Goal: Transaction & Acquisition: Purchase product/service

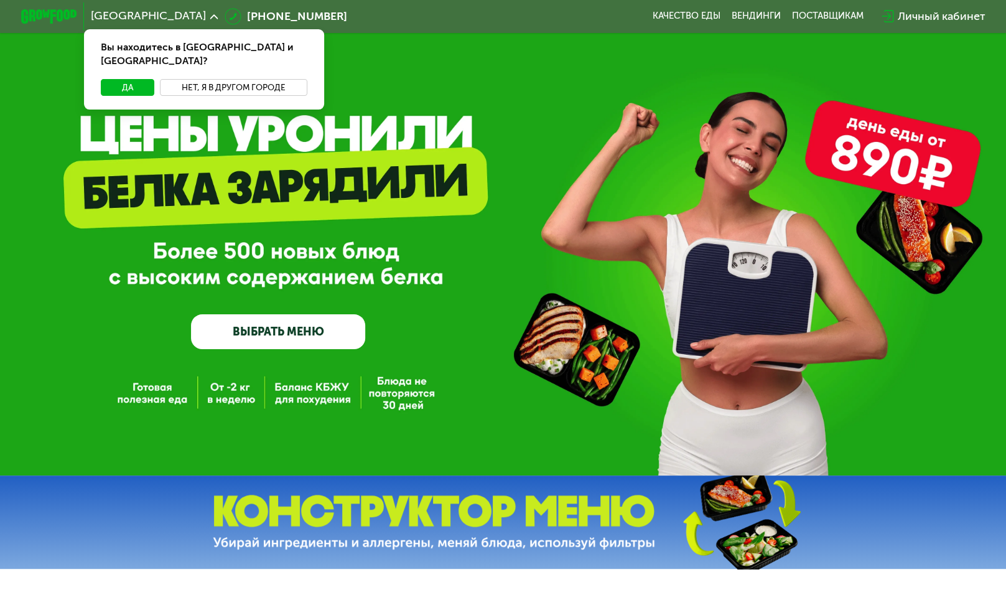
click at [231, 79] on button "Нет, я в другом городе" at bounding box center [233, 87] width 147 height 17
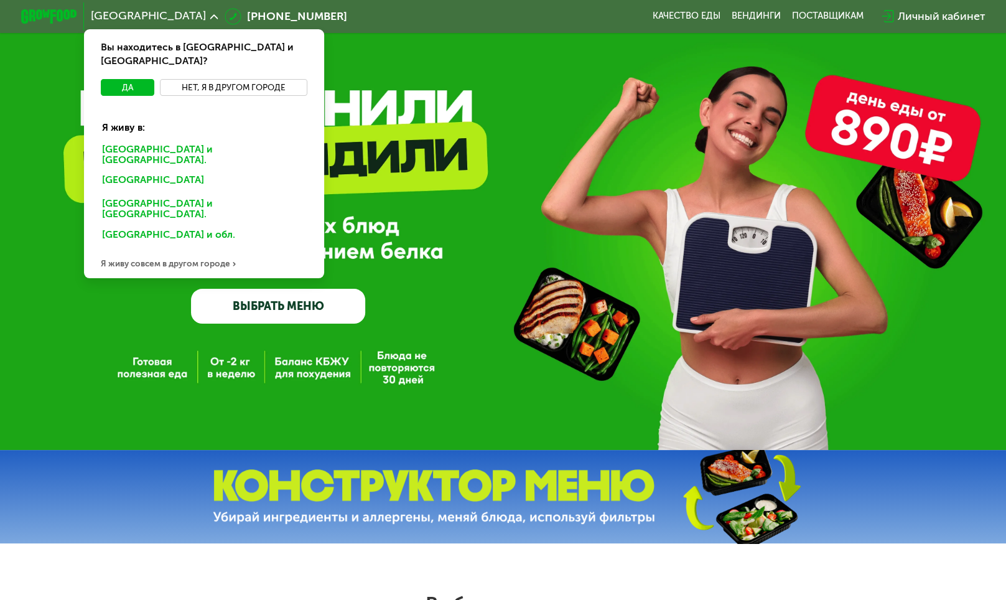
scroll to position [17, 0]
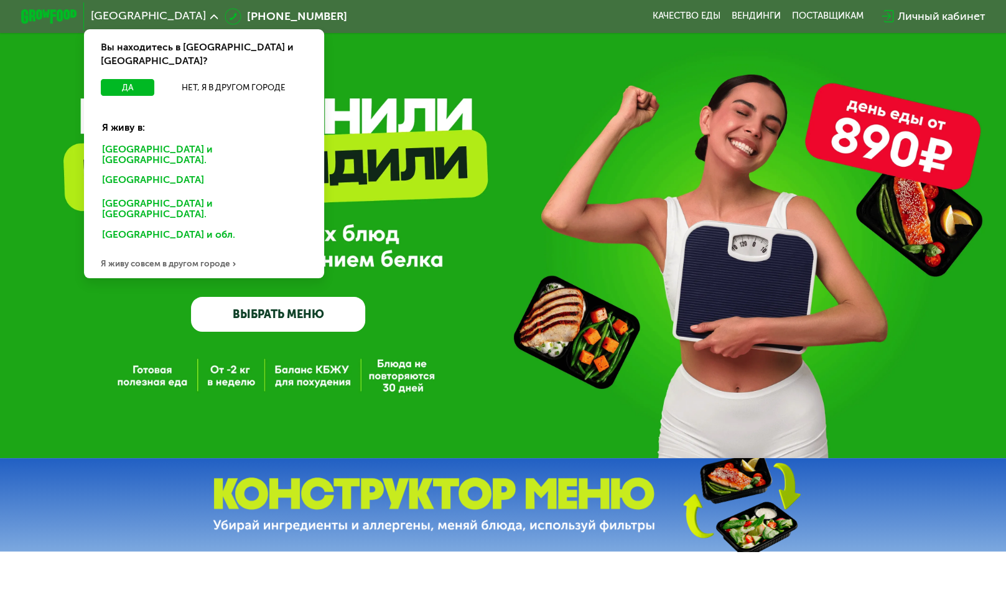
click at [192, 250] on div "Я живу совсем в другом городе" at bounding box center [204, 264] width 240 height 28
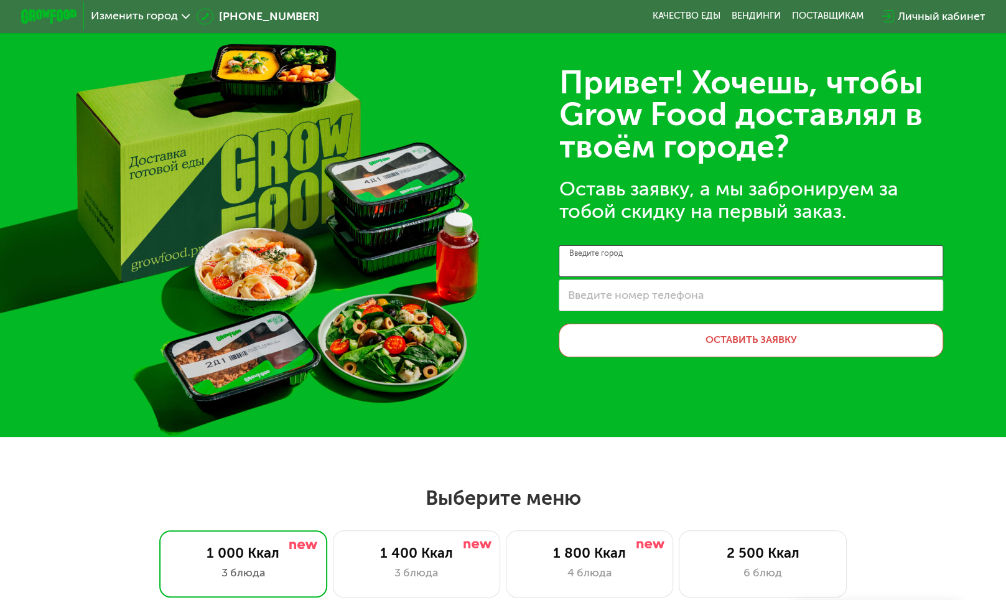
click at [665, 261] on input "Введите город" at bounding box center [751, 261] width 384 height 32
type input "*"
click at [665, 261] on input "Введите город" at bounding box center [751, 261] width 384 height 32
type input "**********"
click at [536, 361] on div "**********" at bounding box center [503, 210] width 1006 height 454
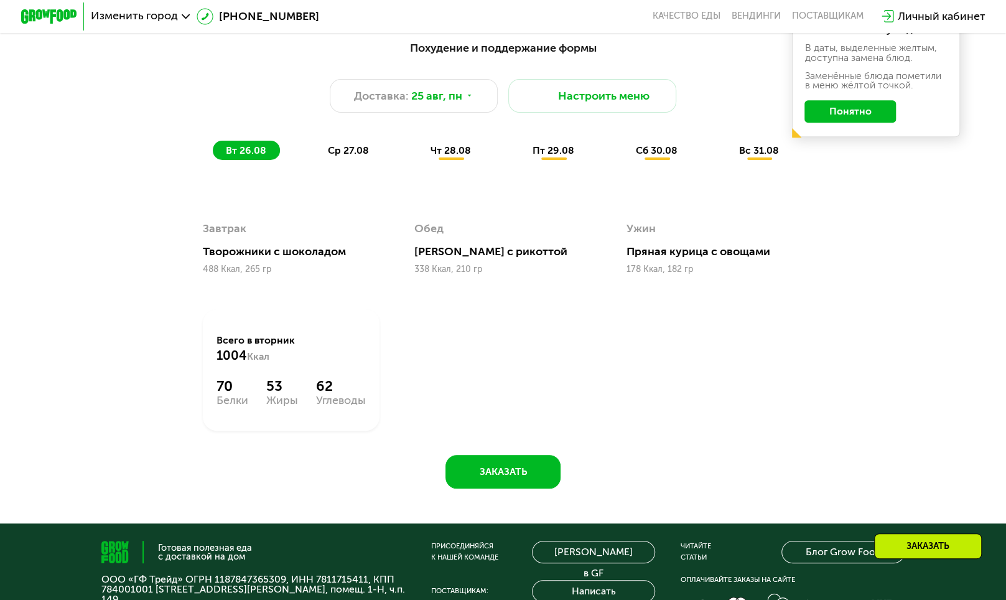
scroll to position [618, 0]
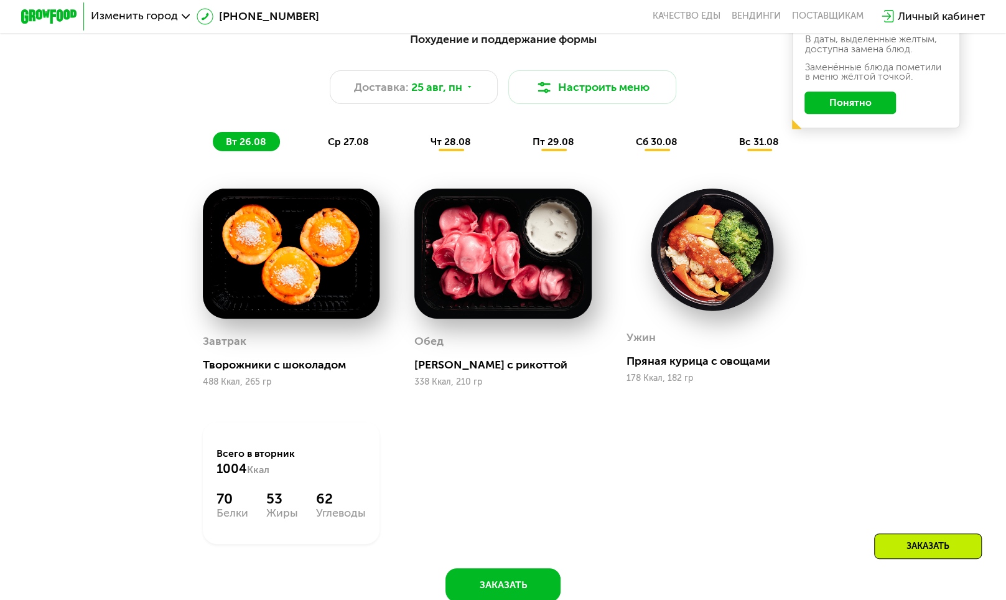
click at [841, 106] on button "Понятно" at bounding box center [849, 102] width 91 height 22
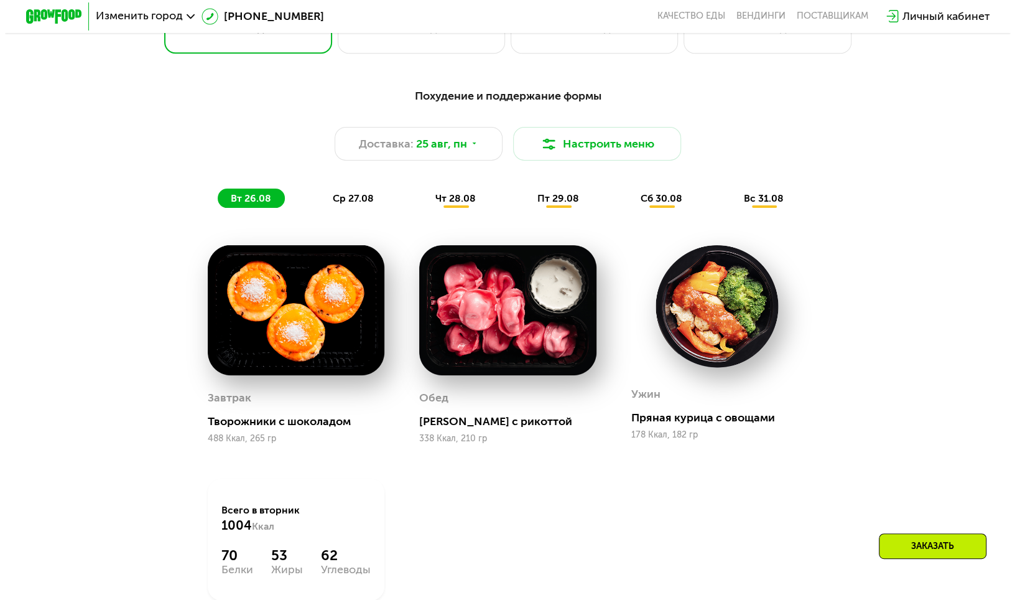
scroll to position [560, 0]
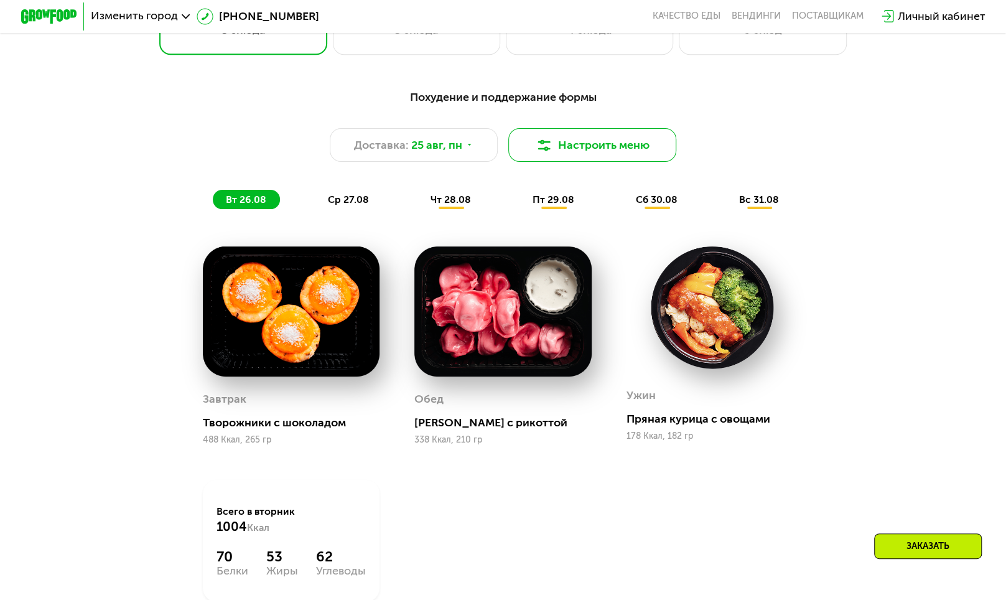
click at [546, 149] on img at bounding box center [544, 145] width 17 height 17
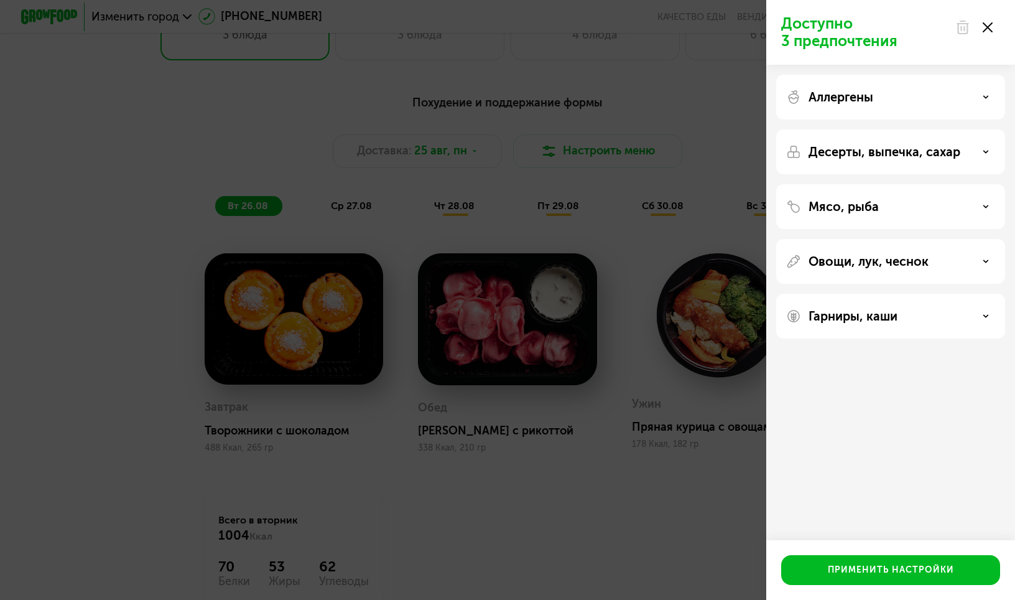
click at [942, 150] on p "Десерты, выпечка, сахар" at bounding box center [885, 151] width 152 height 15
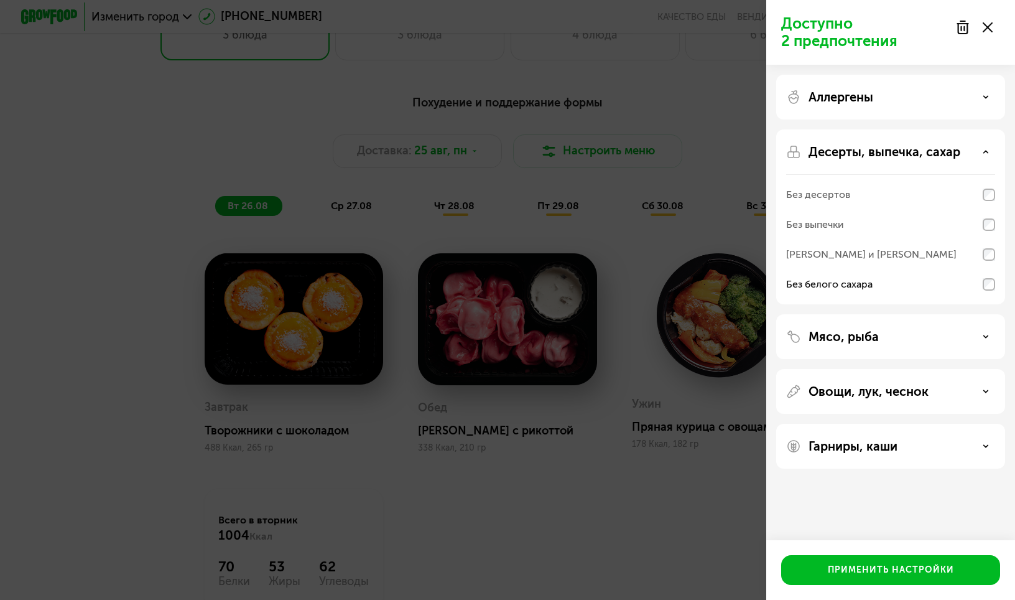
click at [986, 147] on div "Десерты, выпечка, сахар" at bounding box center [890, 151] width 209 height 15
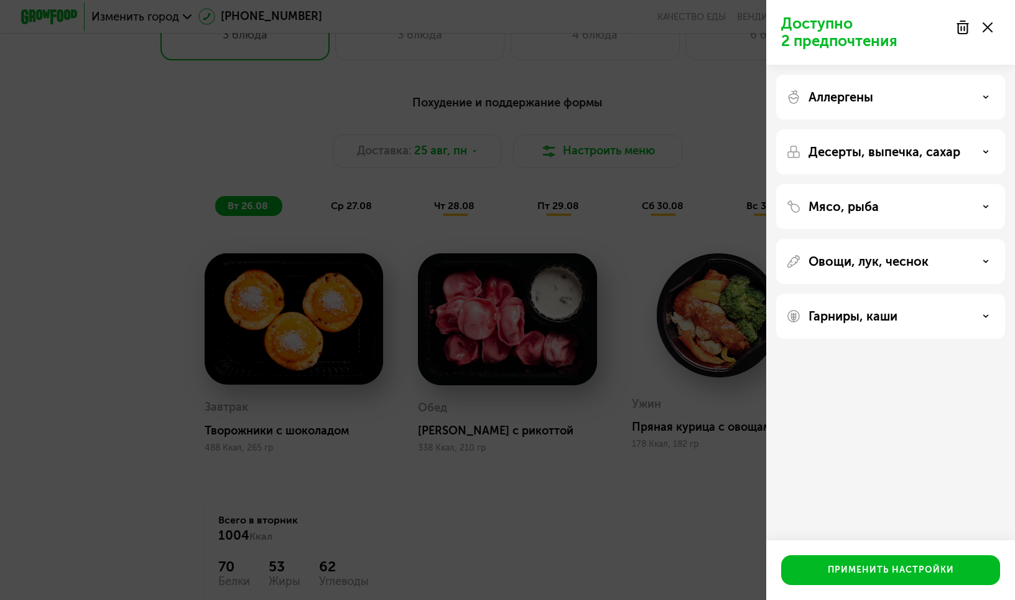
click at [944, 259] on div "Овощи, лук, чеснок" at bounding box center [890, 261] width 209 height 15
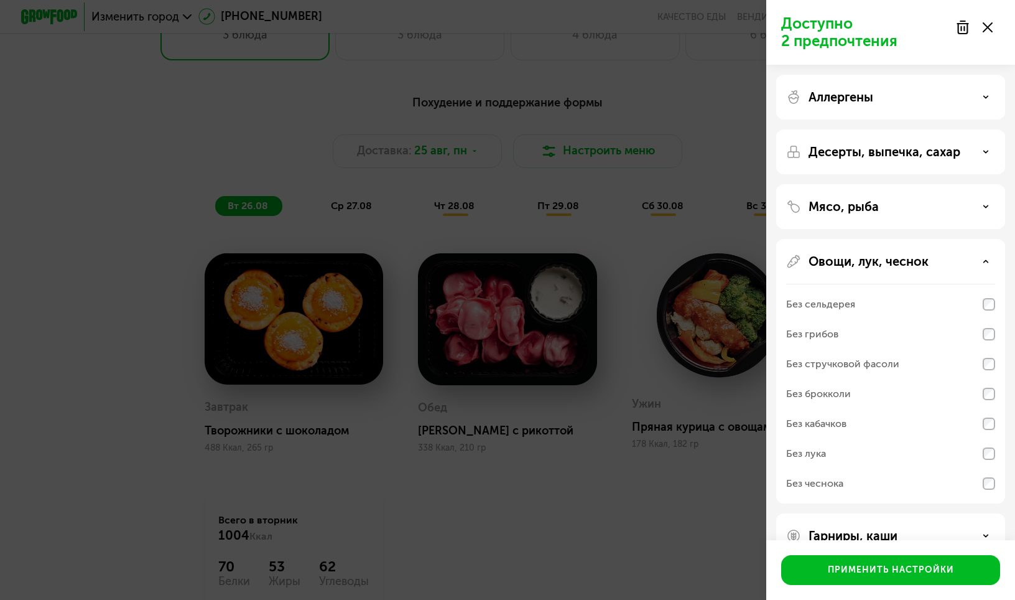
scroll to position [30, 0]
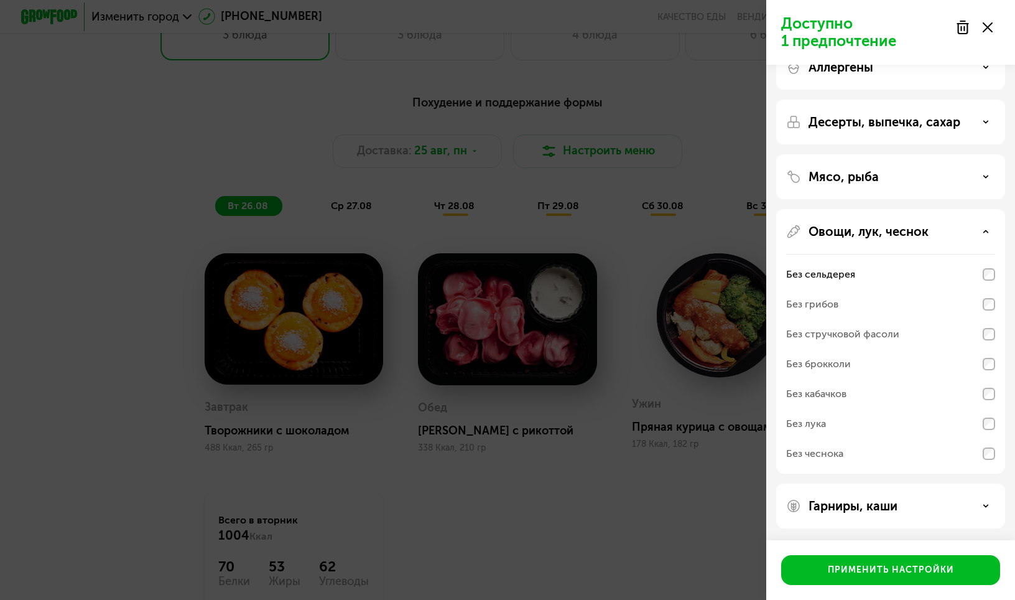
click at [962, 235] on div "Овощи, лук, чеснок" at bounding box center [890, 231] width 209 height 15
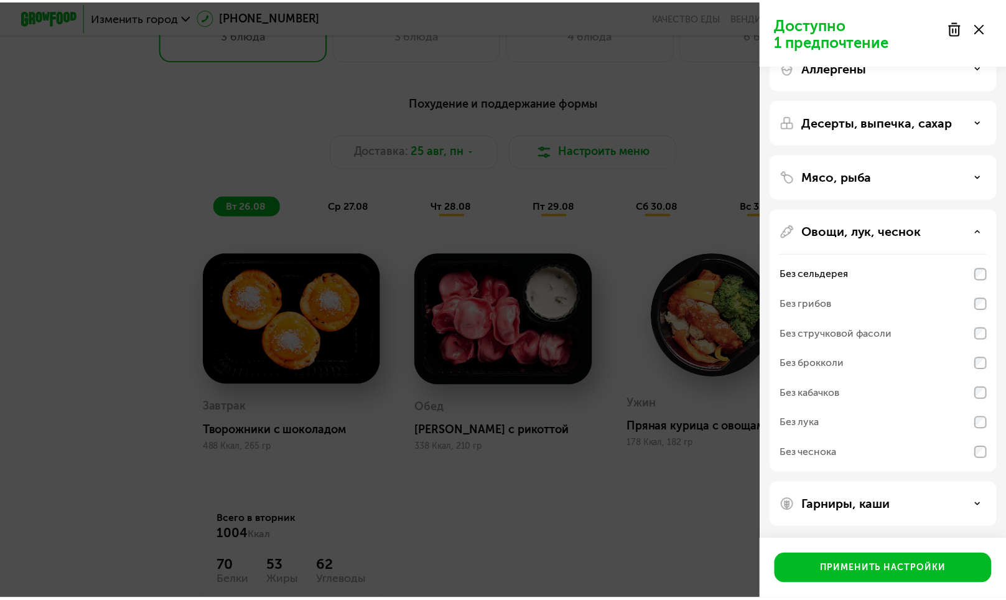
scroll to position [0, 0]
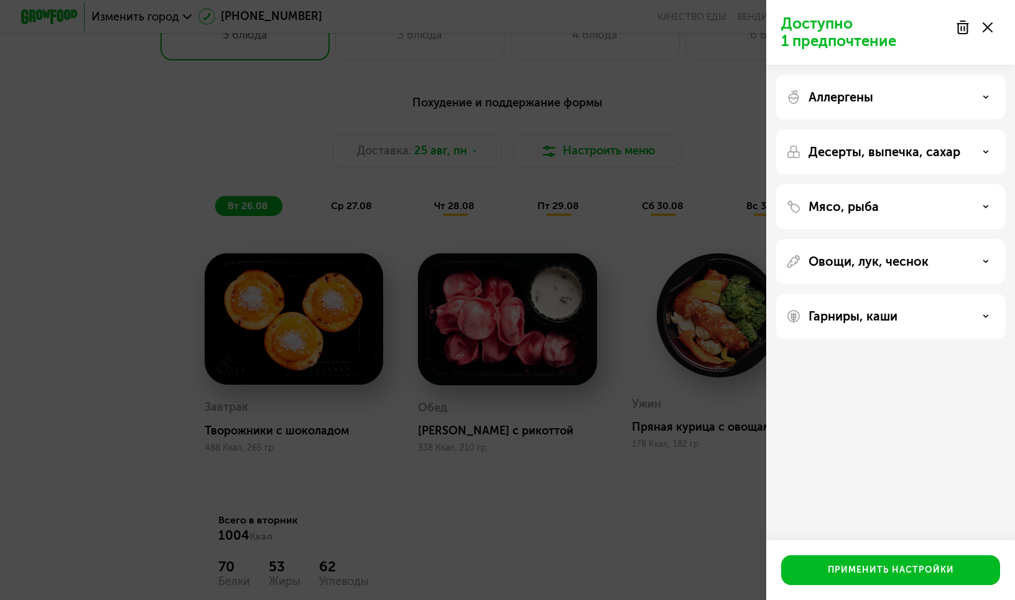
click at [989, 26] on use at bounding box center [988, 27] width 10 height 10
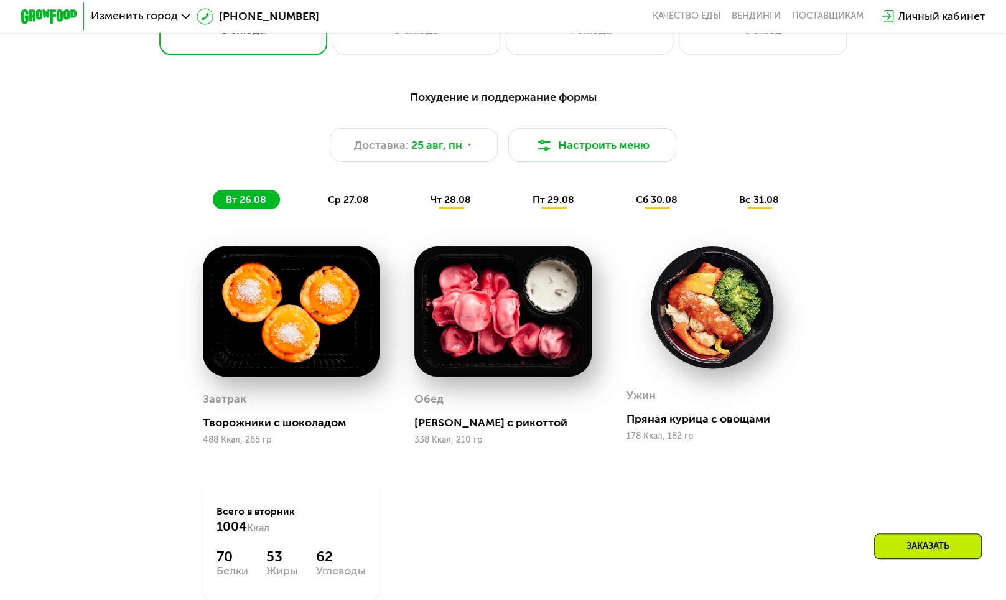
click at [340, 202] on span "ср 27.08" at bounding box center [348, 199] width 41 height 12
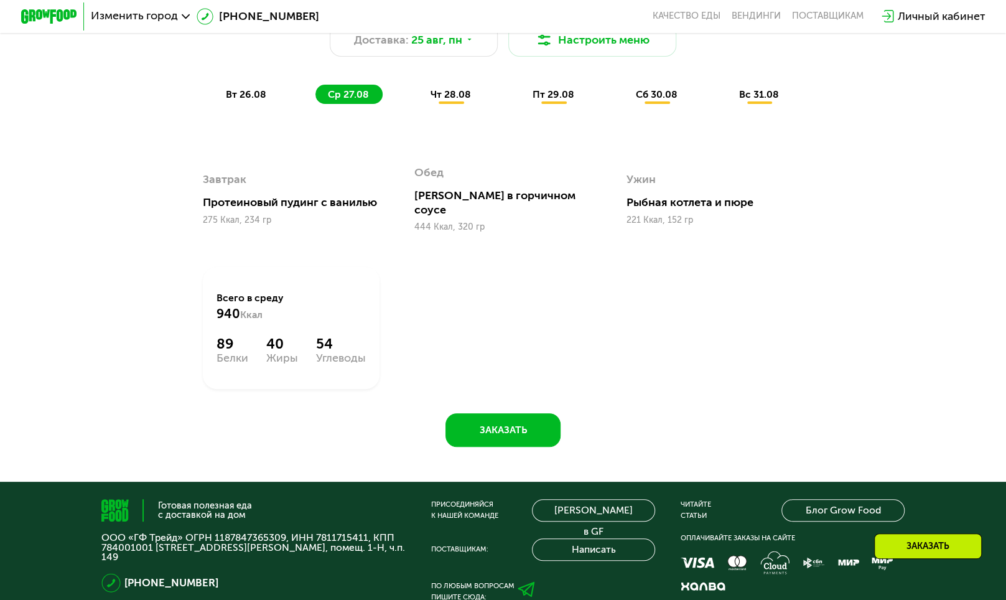
scroll to position [659, 0]
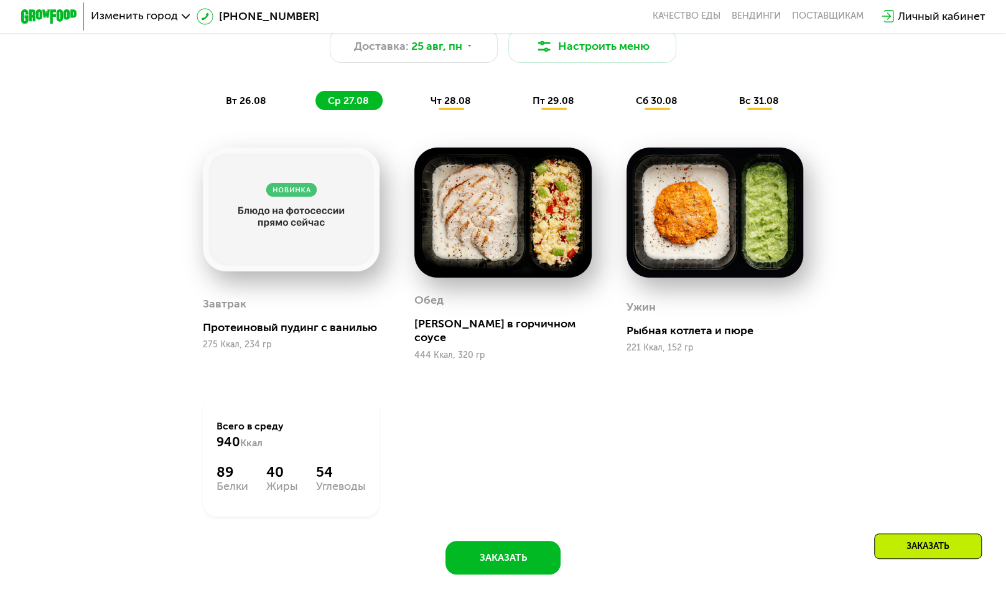
click at [463, 104] on span "чт 28.08" at bounding box center [450, 101] width 40 height 12
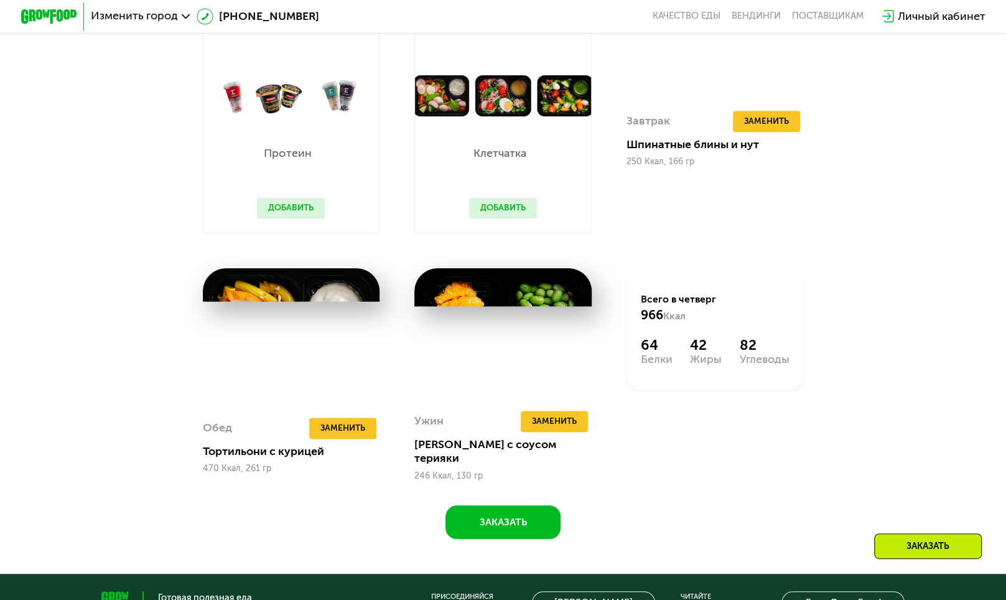
scroll to position [782, 0]
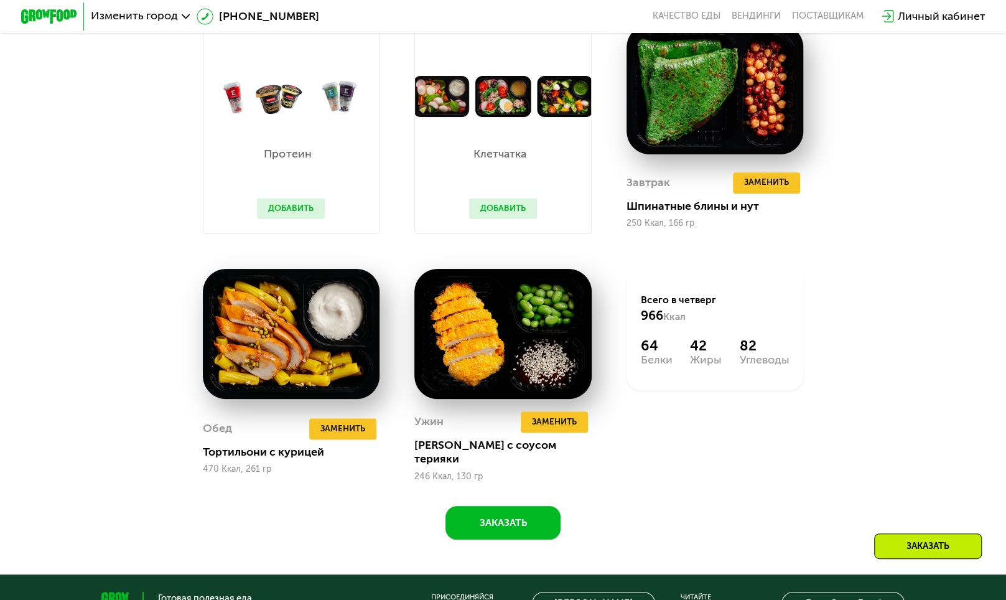
click at [504, 220] on button "Добавить" at bounding box center [503, 208] width 68 height 21
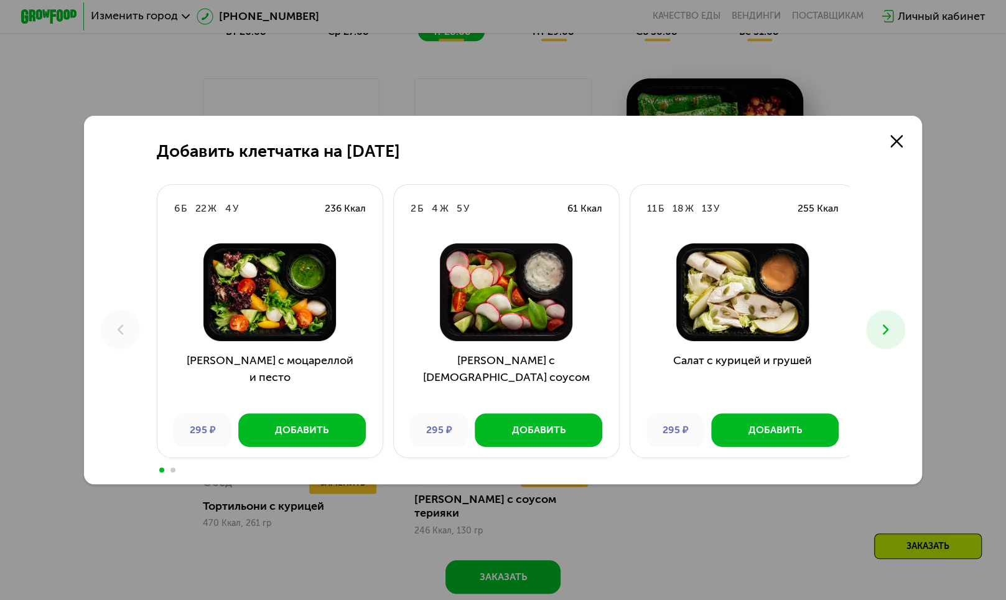
scroll to position [715, 0]
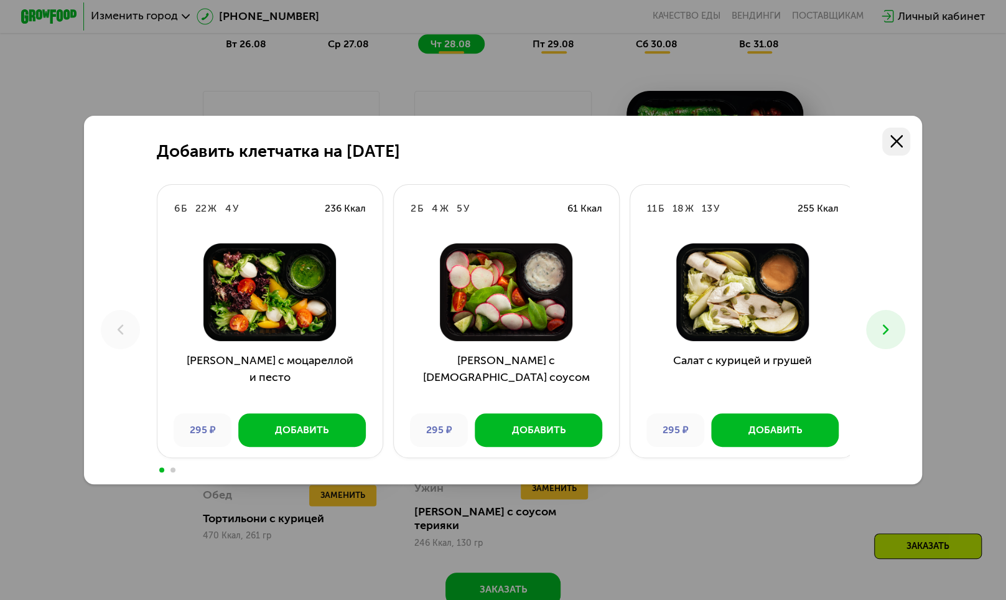
click at [896, 139] on icon at bounding box center [896, 141] width 12 height 12
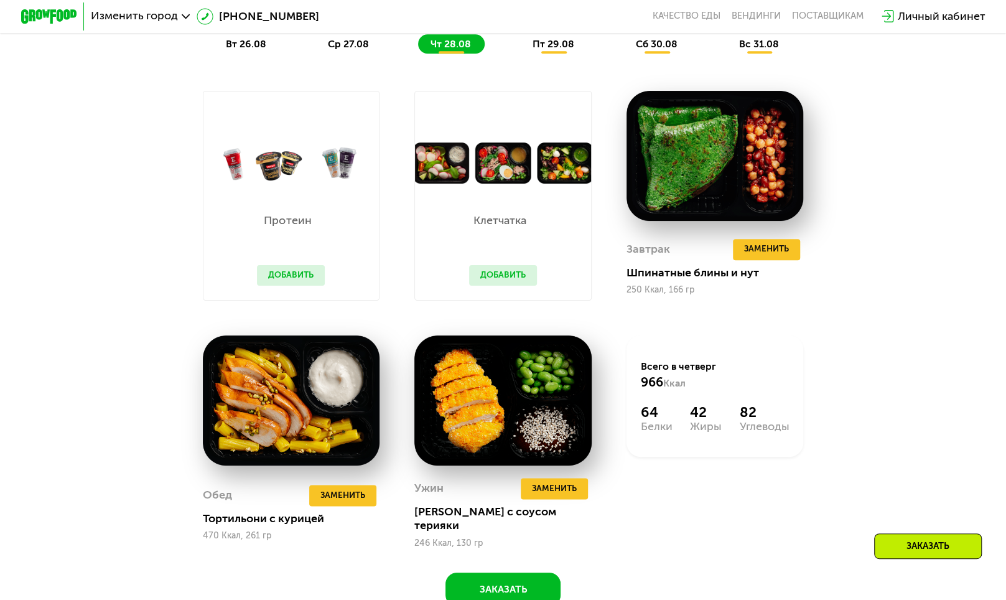
click at [298, 286] on button "Добавить" at bounding box center [291, 275] width 68 height 21
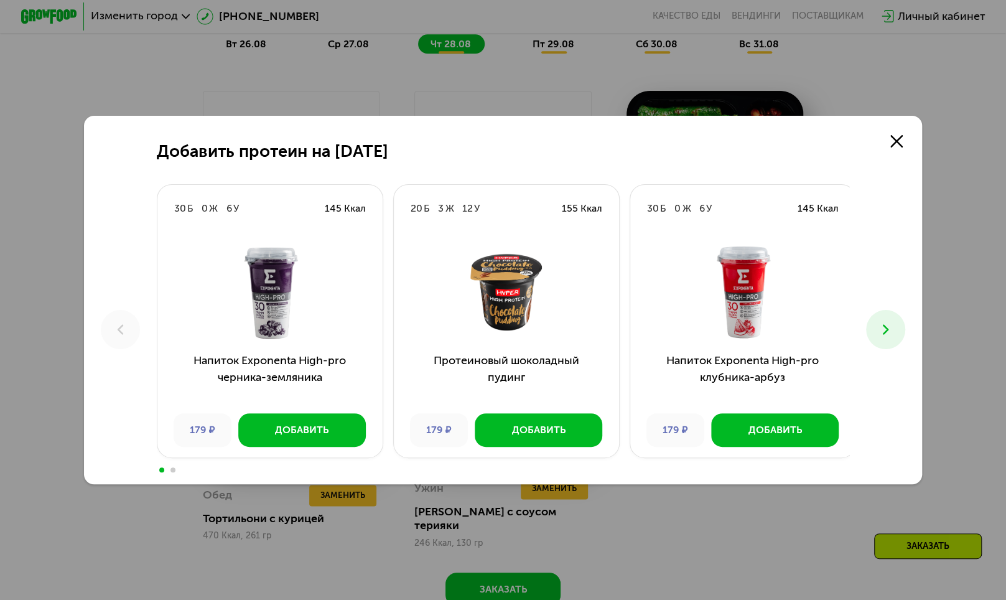
click at [888, 325] on icon at bounding box center [885, 329] width 17 height 17
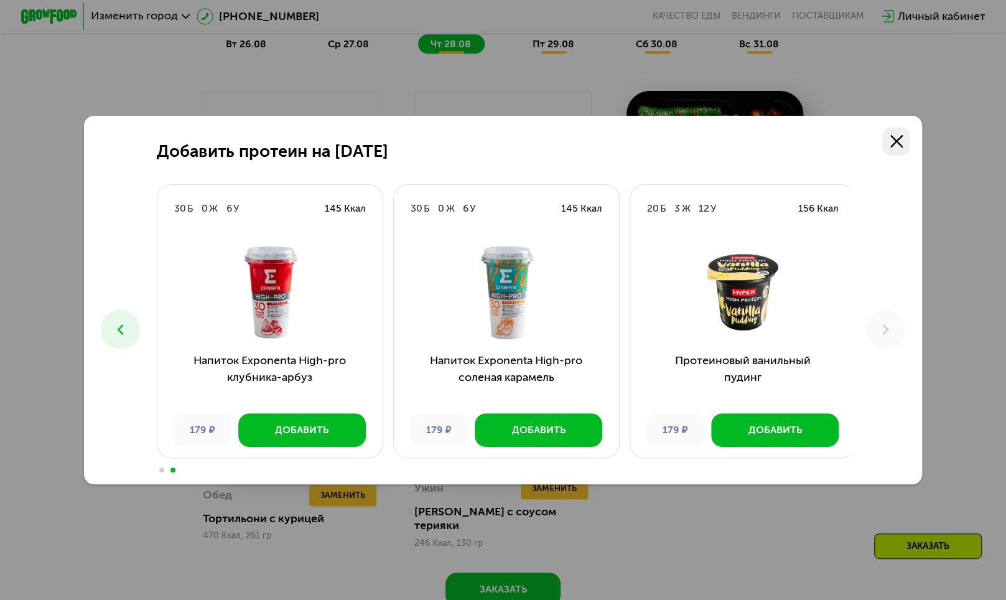
click at [901, 138] on use at bounding box center [896, 141] width 12 height 12
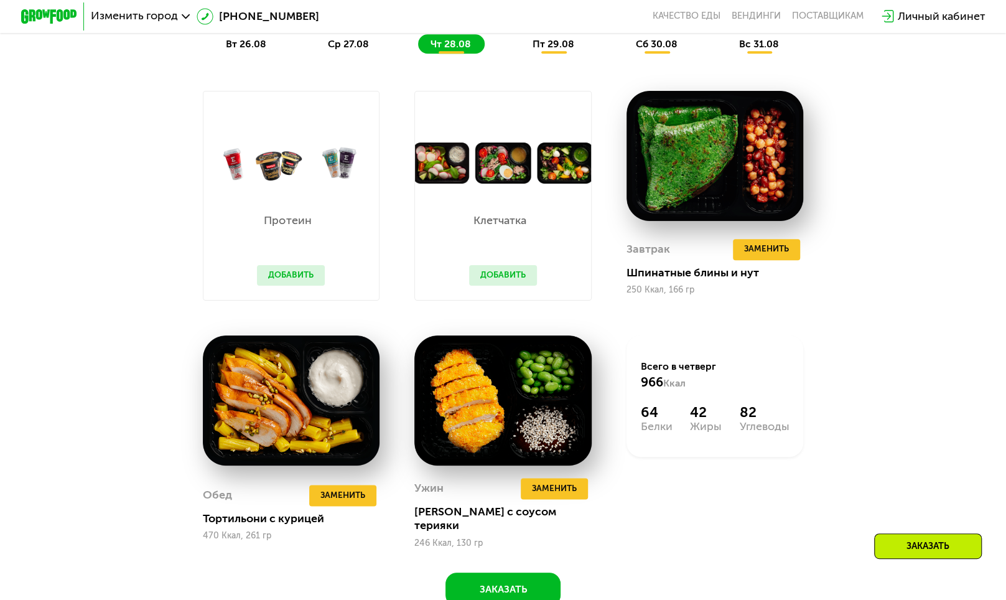
click at [547, 50] on span "пт 29.08" at bounding box center [553, 44] width 42 height 12
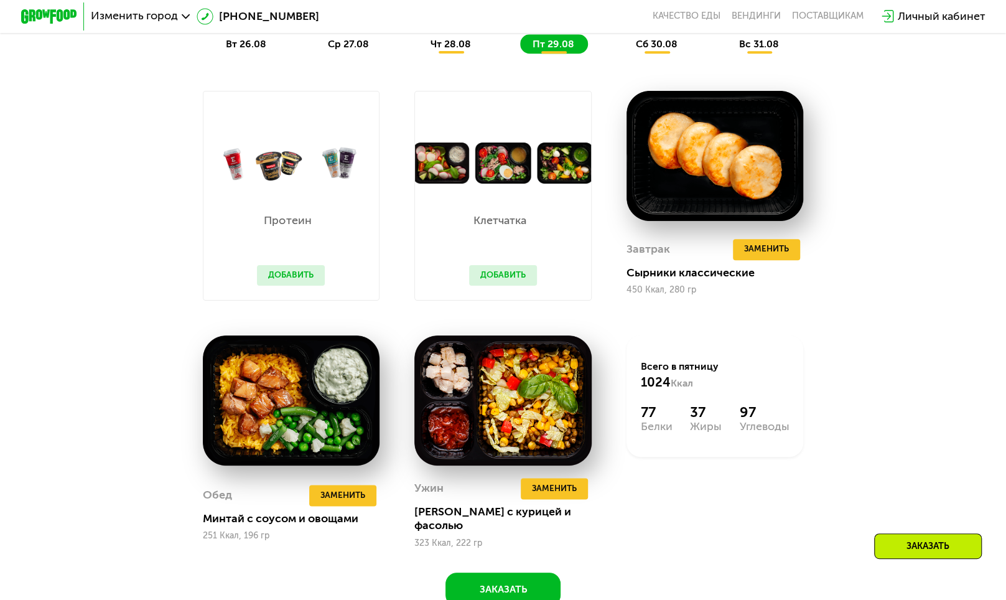
click at [656, 45] on span "сб 30.08" at bounding box center [657, 44] width 42 height 12
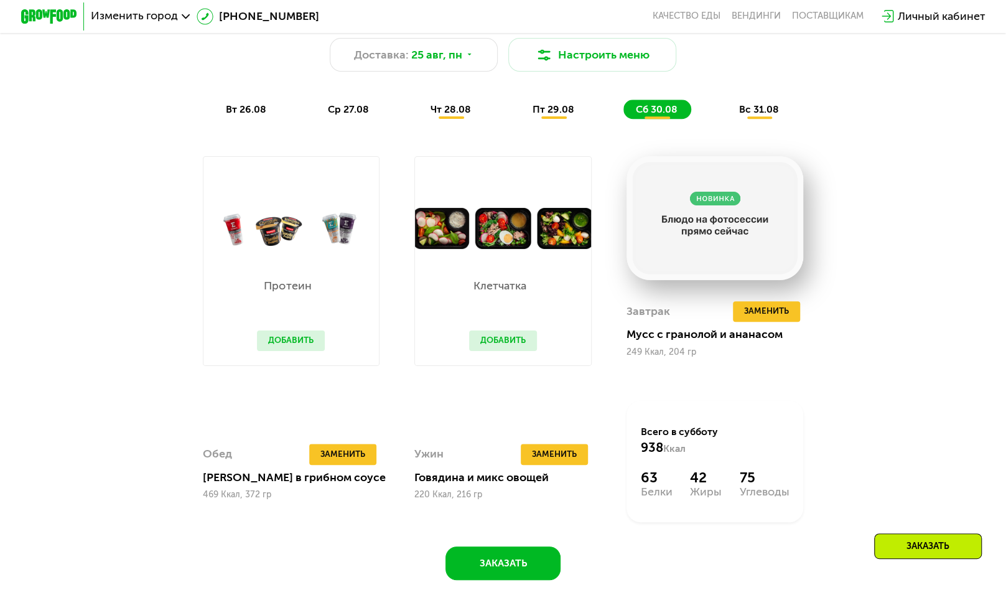
scroll to position [649, 0]
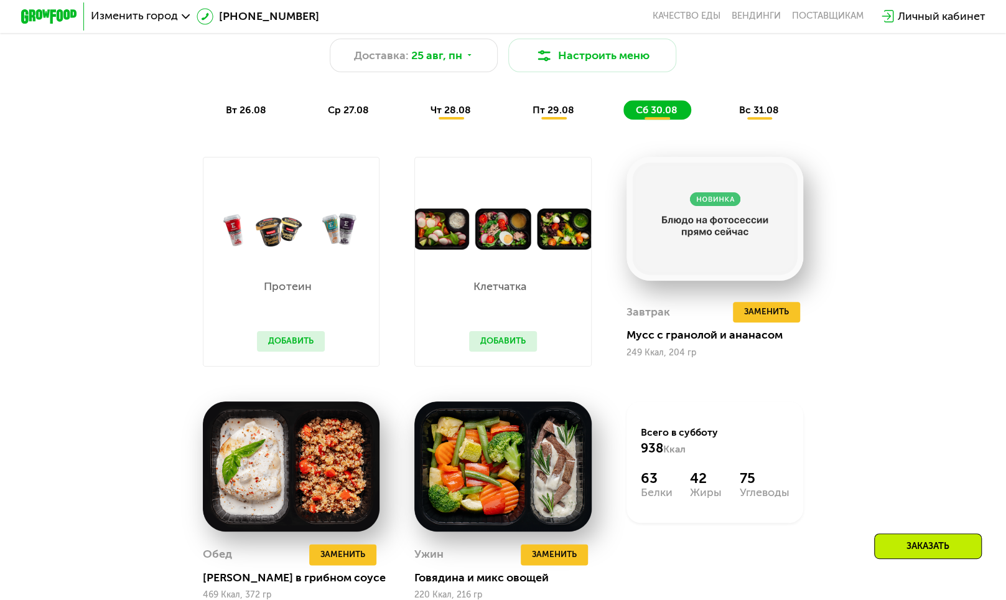
click at [769, 109] on div "вс 31.08" at bounding box center [759, 109] width 67 height 19
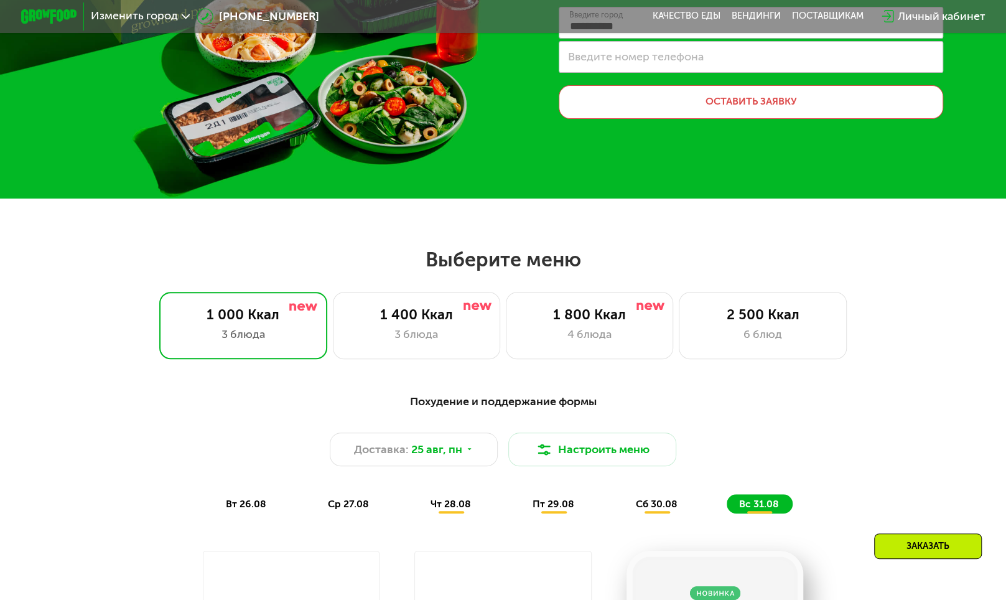
scroll to position [255, 0]
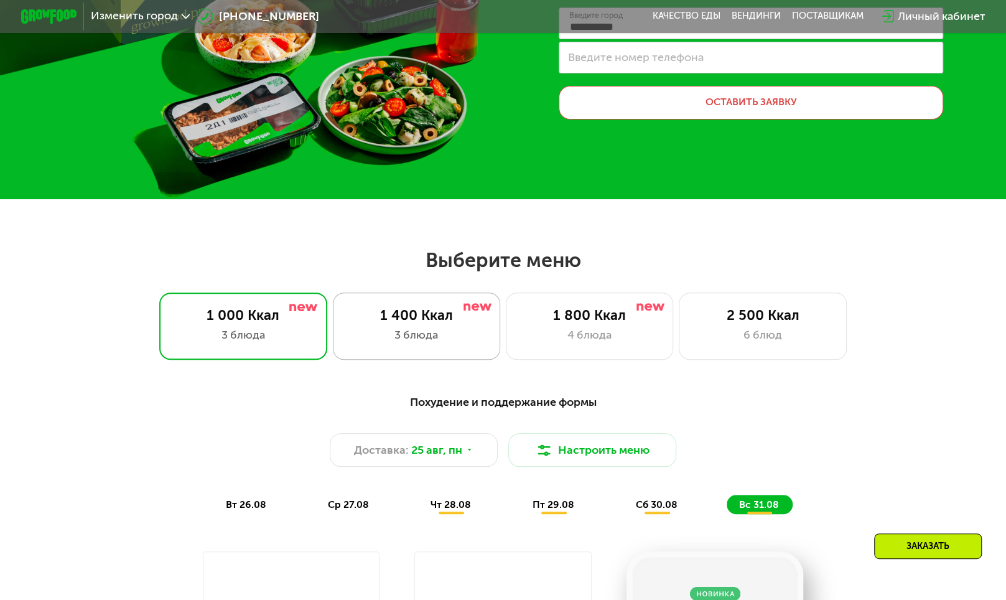
click at [447, 341] on div "3 блюда" at bounding box center [416, 335] width 139 height 17
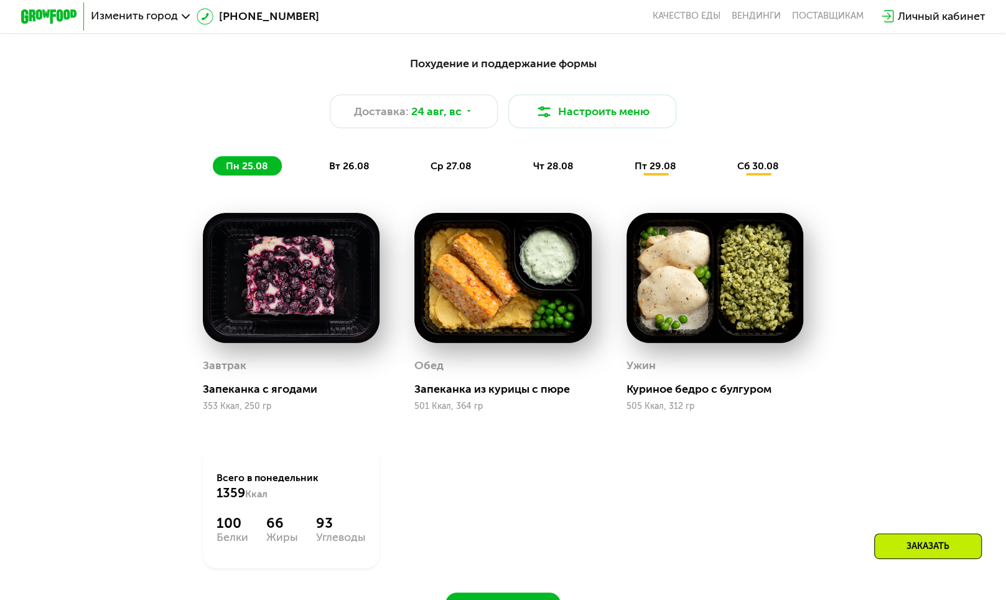
scroll to position [560, 0]
